Goal: Information Seeking & Learning: Learn about a topic

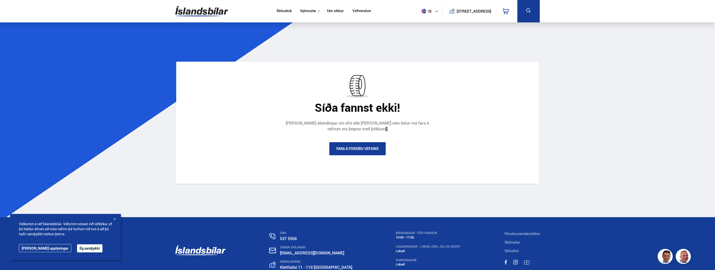
click at [358, 150] on link "Fara á forsíðu vefsins" at bounding box center [357, 148] width 56 height 13
